Goal: Information Seeking & Learning: Find specific fact

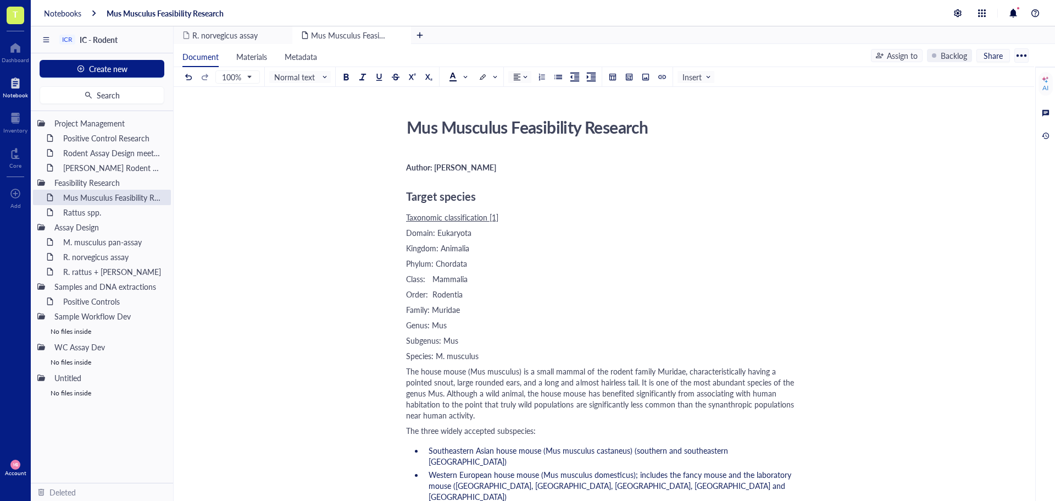
scroll to position [110, 0]
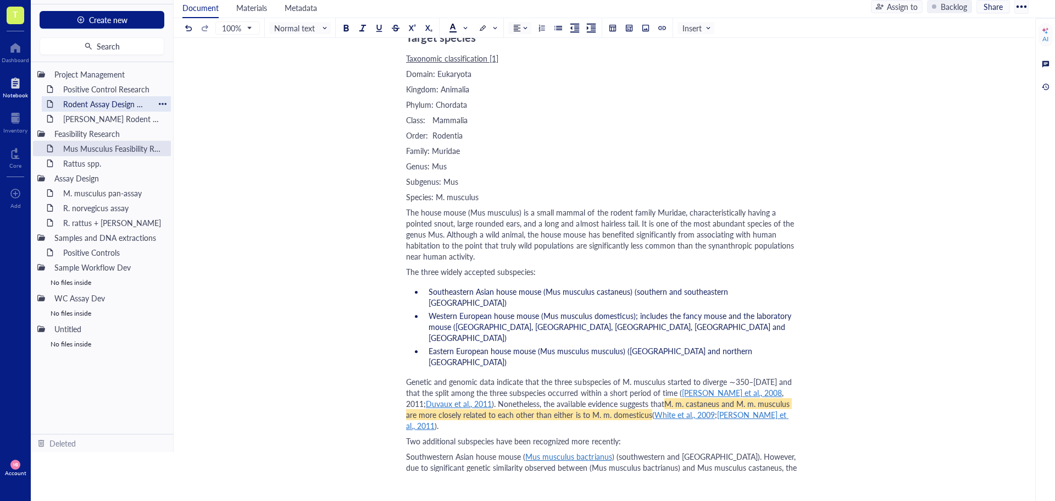
click at [98, 102] on div "Rodent Assay Design meeting_[DATE]" at bounding box center [106, 103] width 96 height 15
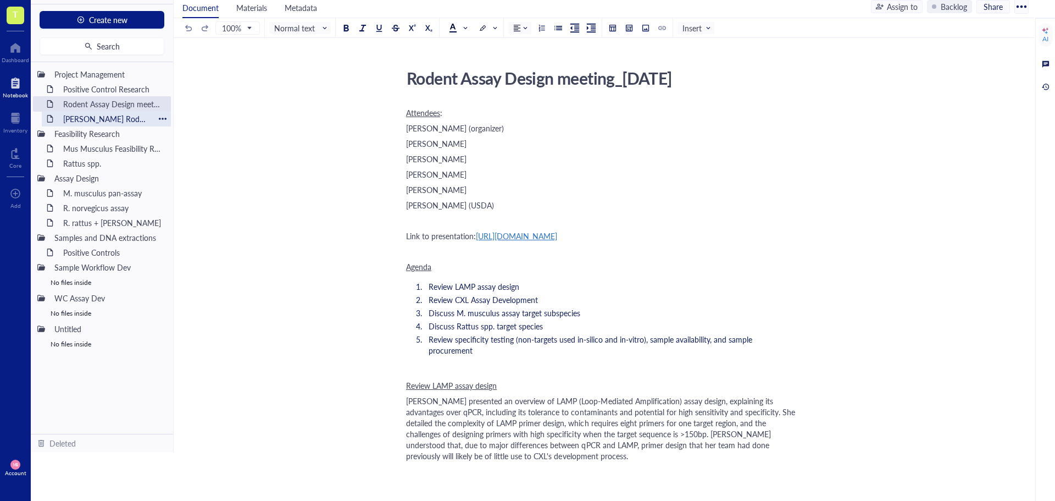
click at [97, 118] on div "[PERSON_NAME] Rodent Test Full Proposal" at bounding box center [106, 118] width 96 height 15
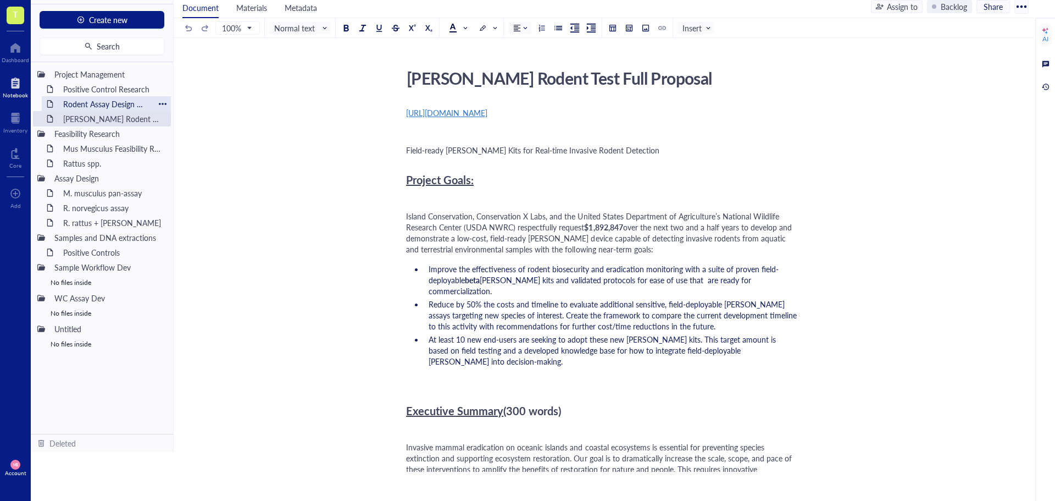
click at [96, 103] on div "Rodent Assay Design meeting_[DATE]" at bounding box center [106, 103] width 96 height 15
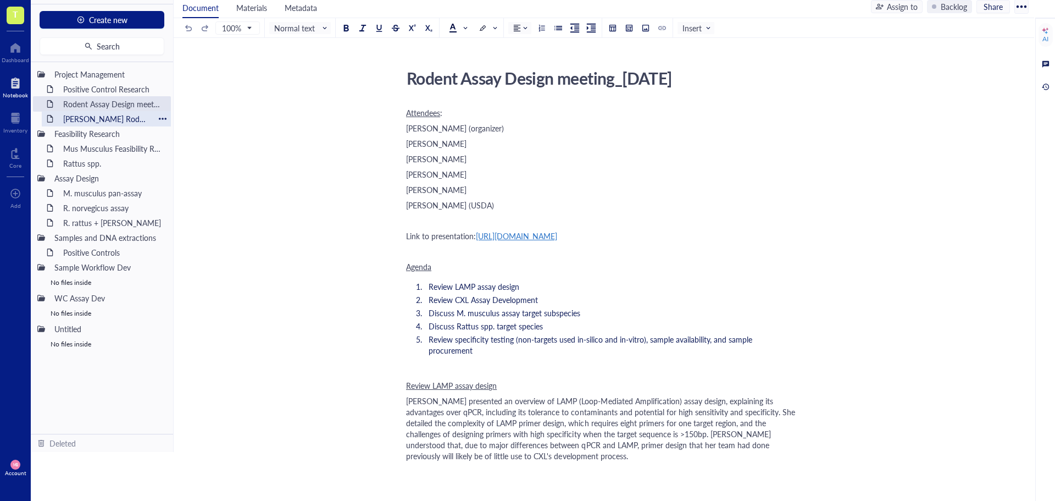
click at [94, 116] on div "[PERSON_NAME] Rodent Test Full Proposal" at bounding box center [106, 118] width 96 height 15
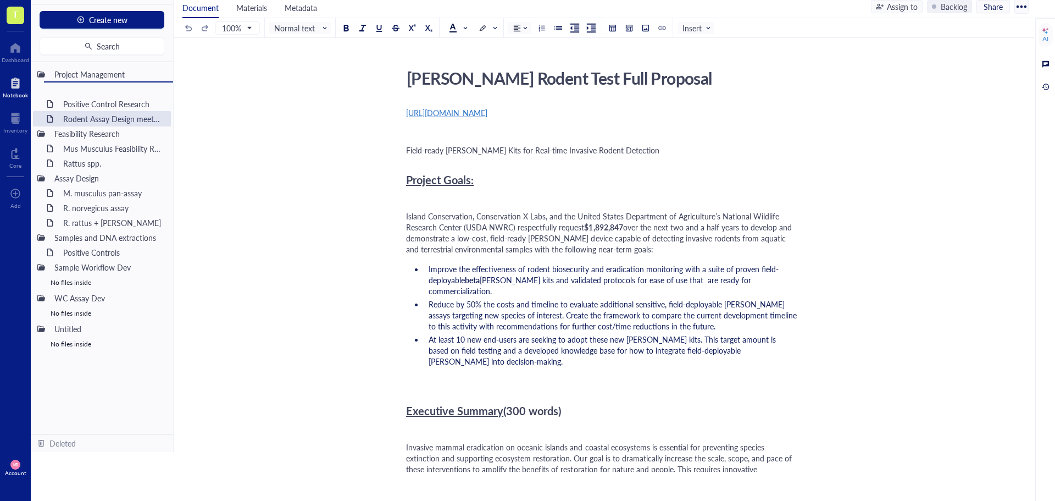
drag, startPoint x: 94, startPoint y: 119, endPoint x: 101, endPoint y: 109, distance: 11.1
click at [101, 109] on div "Project Management Positive Control Research Rodent Assay Design meeting_[DATE]…" at bounding box center [102, 247] width 142 height 371
click at [98, 119] on div "Rodent Assay Design meeting_[DATE]" at bounding box center [106, 118] width 96 height 15
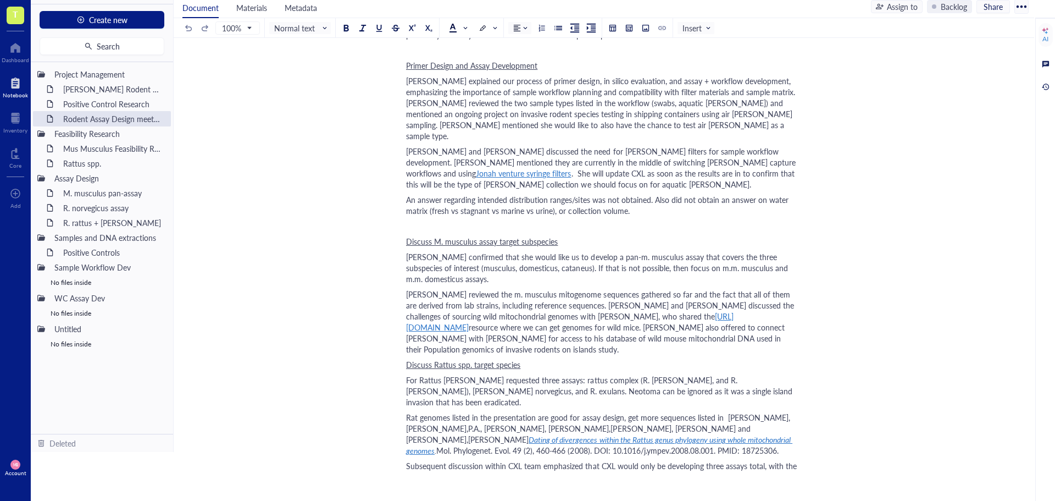
scroll to position [440, 0]
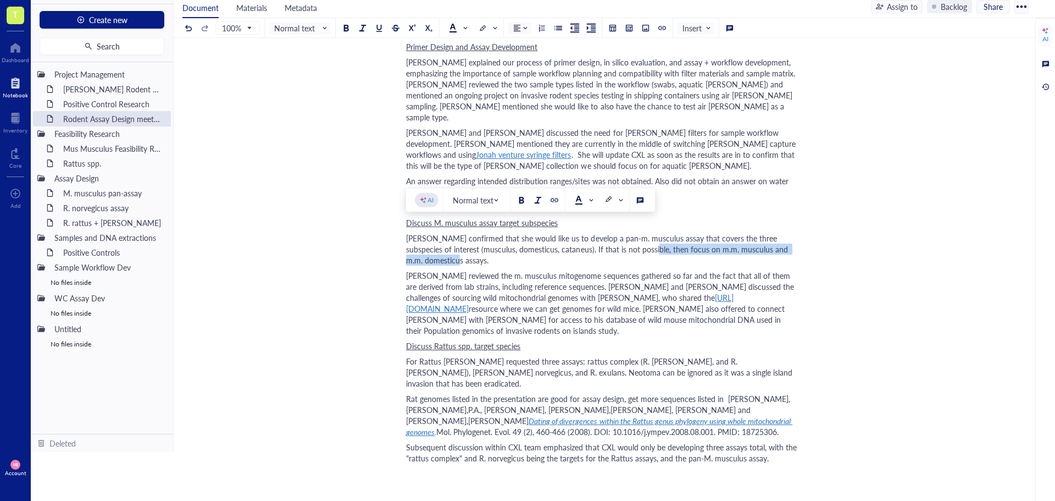
drag, startPoint x: 638, startPoint y: 240, endPoint x: 440, endPoint y: 249, distance: 198.0
click at [440, 249] on div "[PERSON_NAME] confirmed that she would like us to develop a pan-m. musculus ass…" at bounding box center [601, 248] width 391 height 33
click at [482, 26] on div at bounding box center [483, 29] width 8 height 8
click at [501, 43] on div at bounding box center [500, 45] width 8 height 8
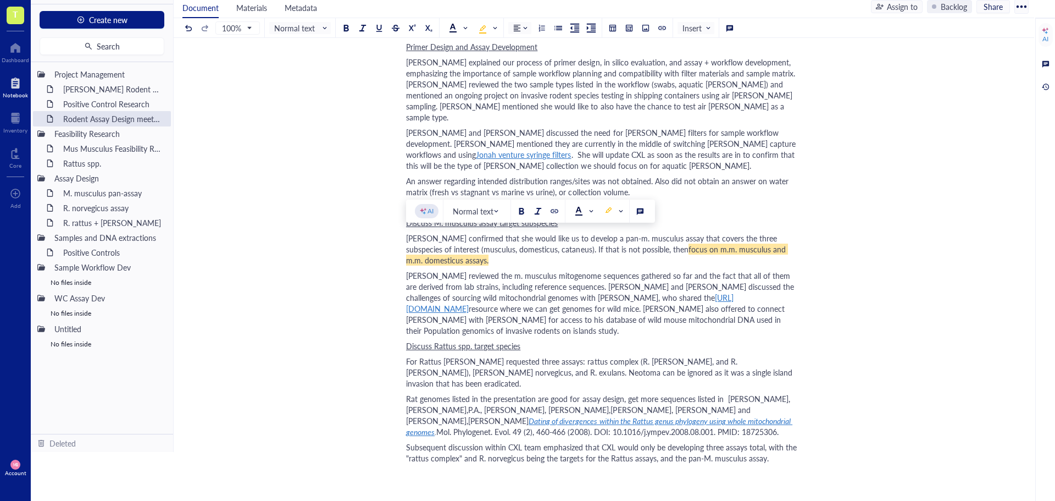
click at [871, 175] on div "Rodent Assay Design meeting_[DATE] Rodent Assay Design meeting_[DATE] Attendees…" at bounding box center [602, 351] width 856 height 1452
click at [892, 233] on div "Rodent Assay Design meeting_[DATE] Rodent Assay Design meeting_[DATE] Attendees…" at bounding box center [602, 351] width 856 height 1452
